Goal: Find specific page/section: Find specific page/section

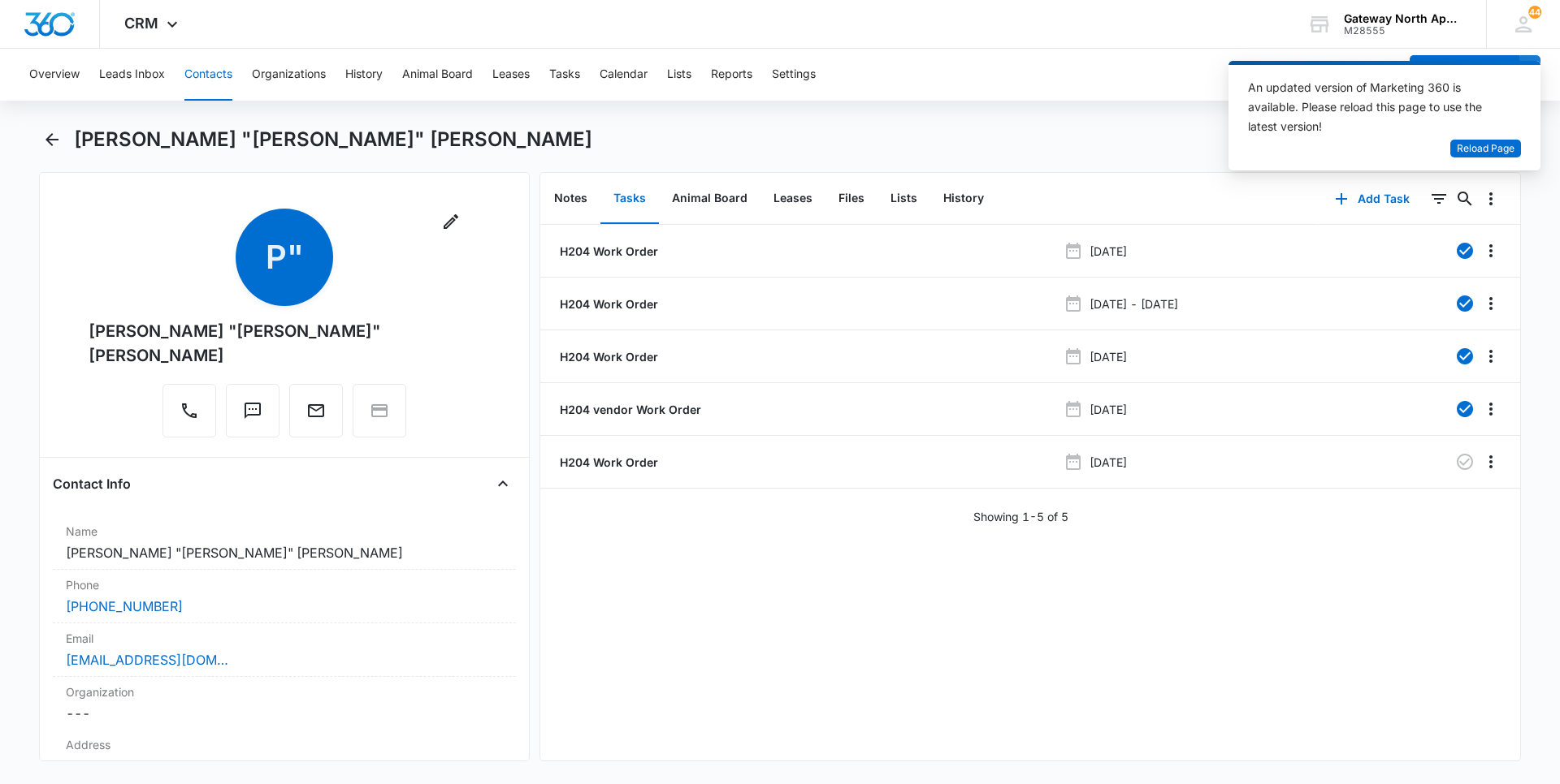
click at [206, 67] on button "Contacts" at bounding box center [207, 74] width 48 height 52
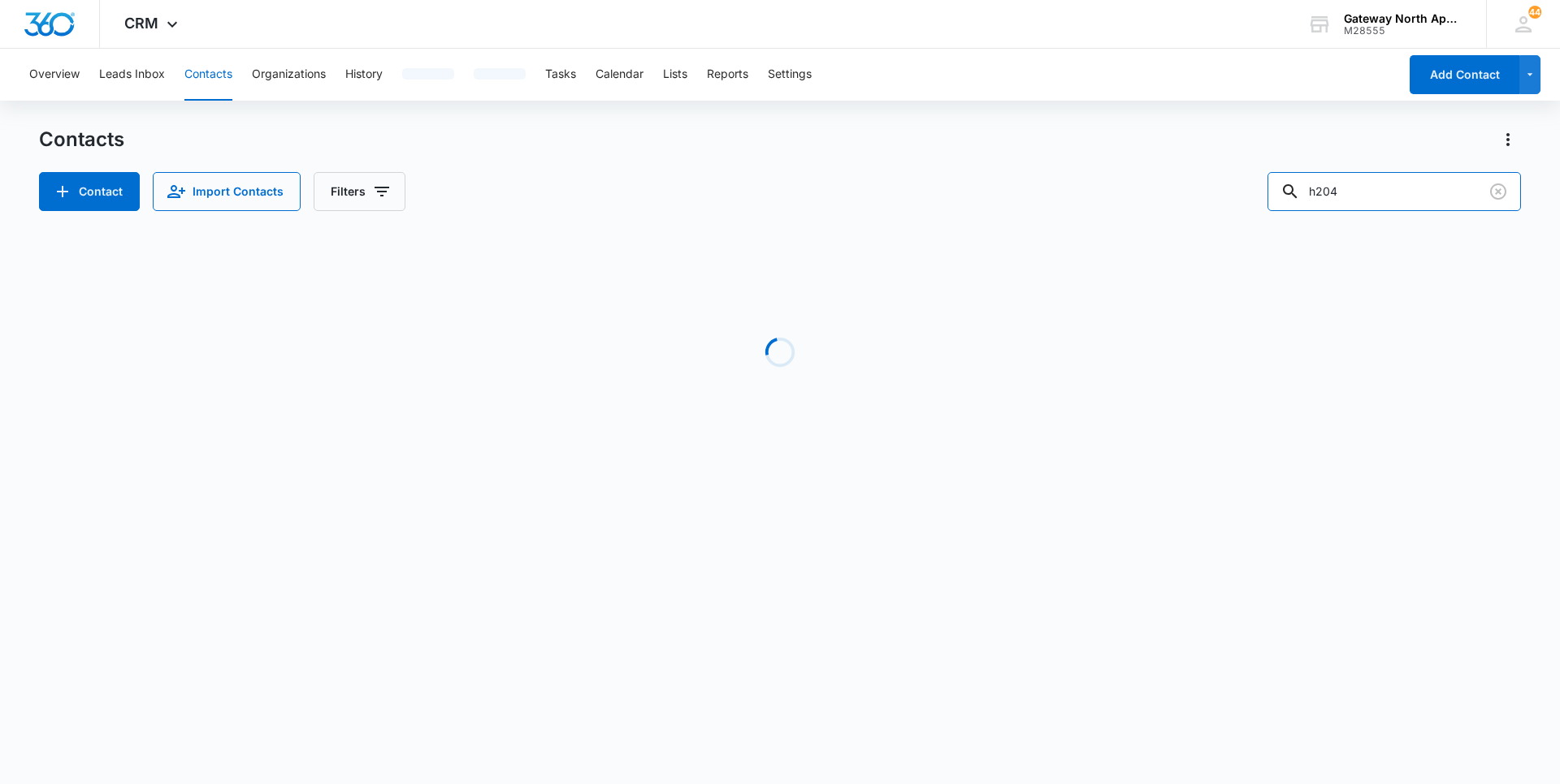
drag, startPoint x: 1410, startPoint y: 197, endPoint x: 1203, endPoint y: 194, distance: 207.0
click at [1203, 194] on div "Contact Import Contacts Filters h204" at bounding box center [779, 191] width 1482 height 39
type input "k303"
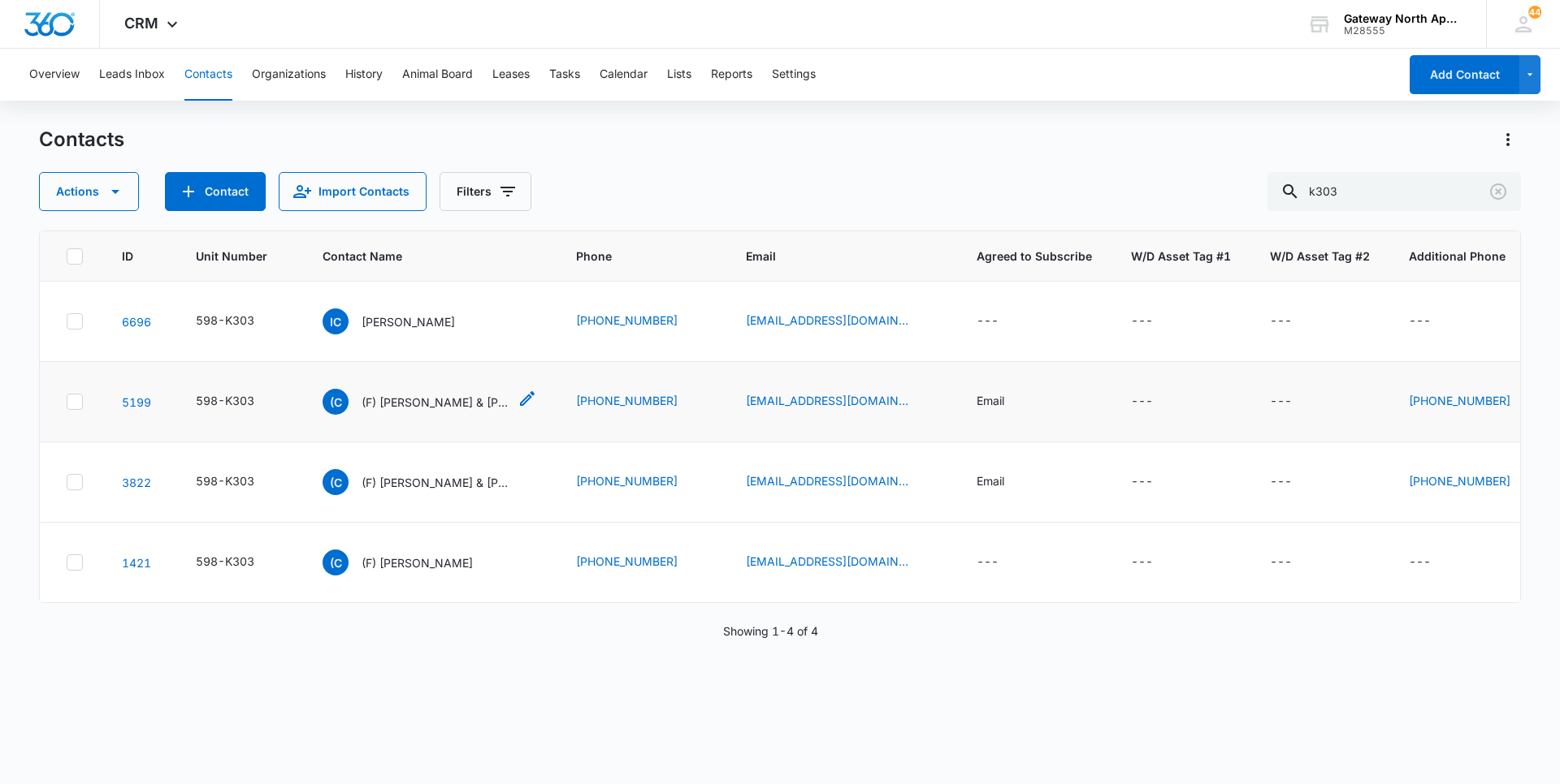
click at [466, 405] on p "(F) Carlos David Gaytan & Alyssa Spencer" at bounding box center [434, 402] width 146 height 17
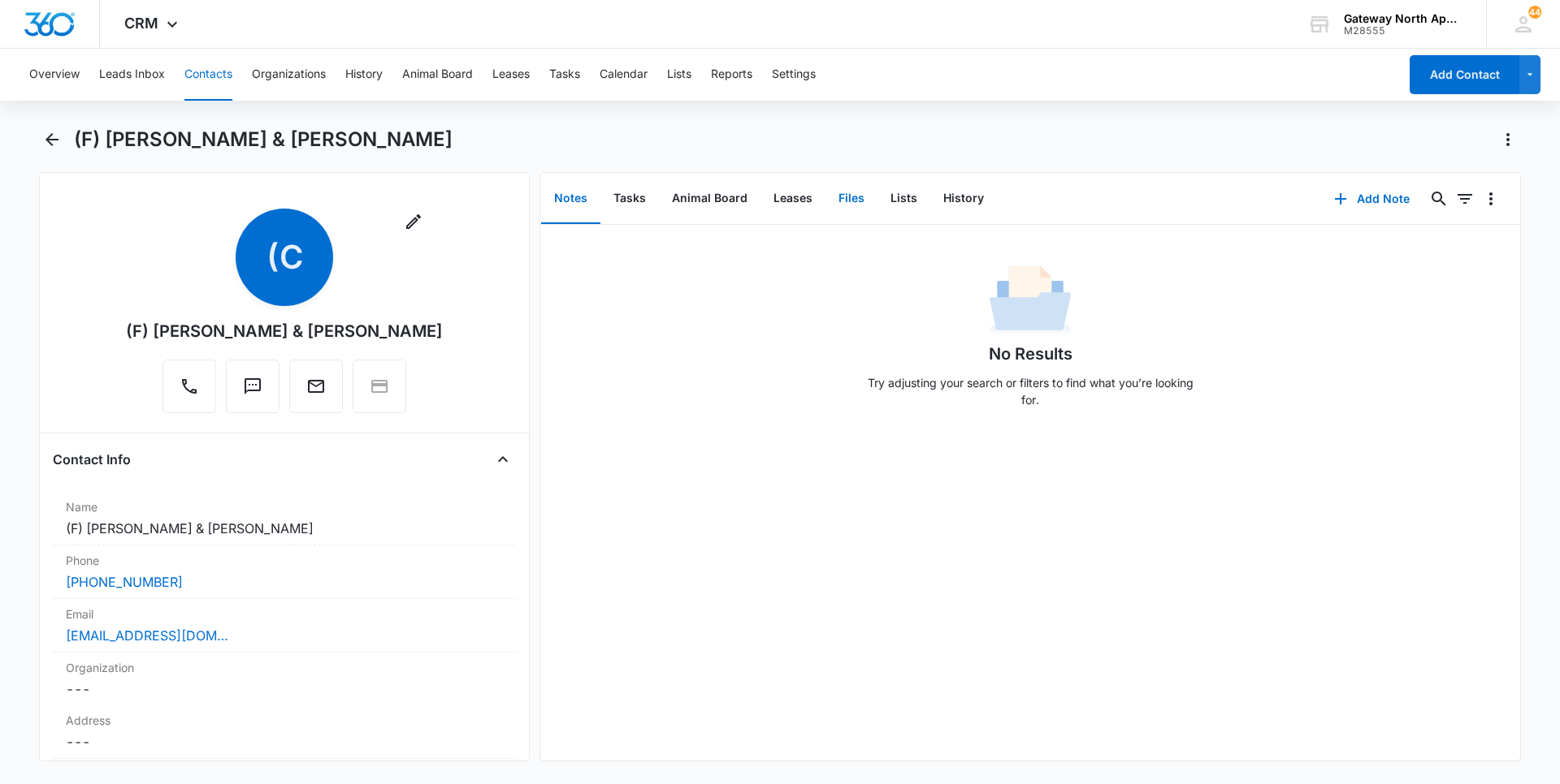
click at [839, 187] on button "Files" at bounding box center [852, 199] width 52 height 50
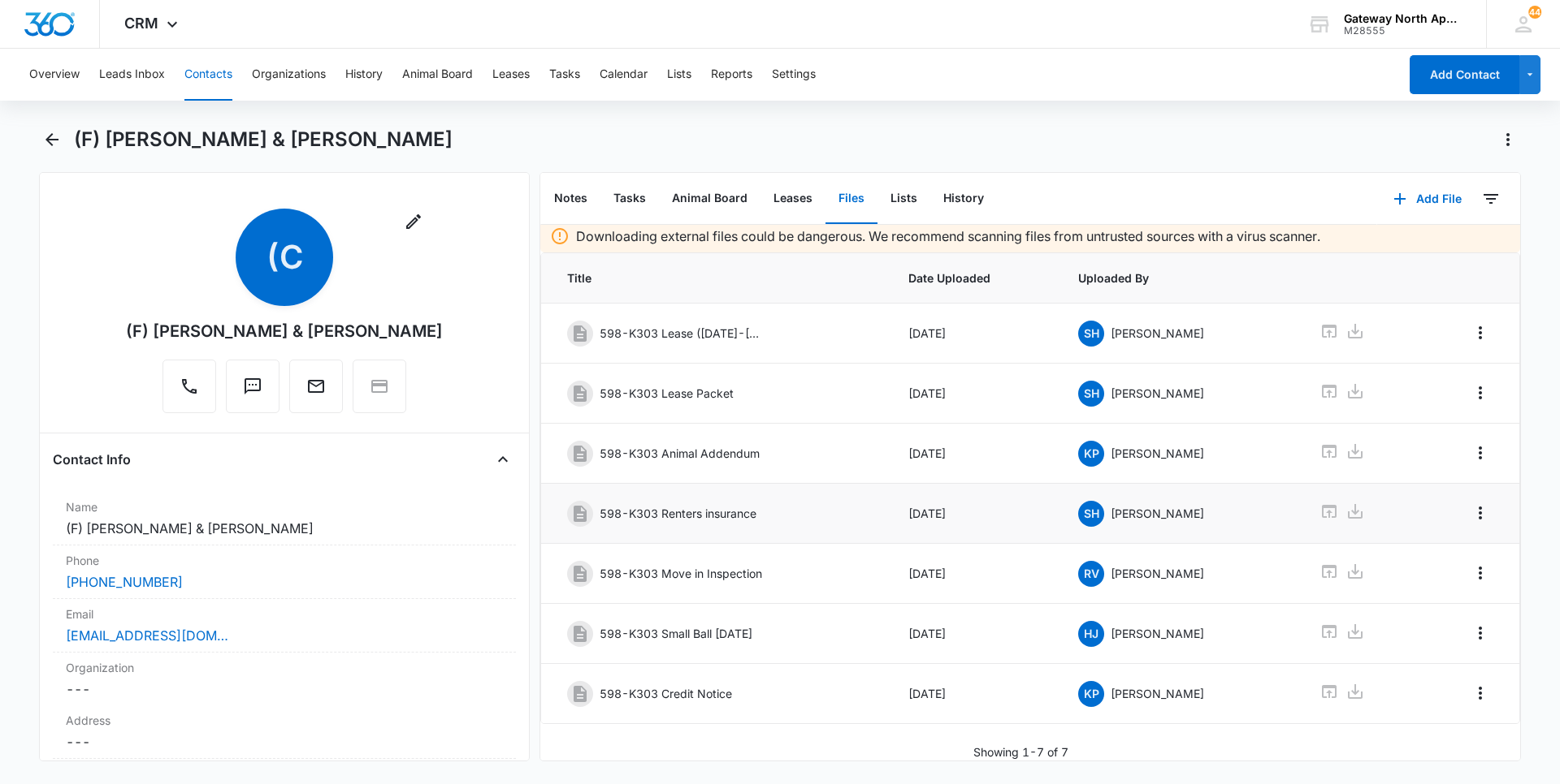
scroll to position [17, 0]
